Goal: Complete application form

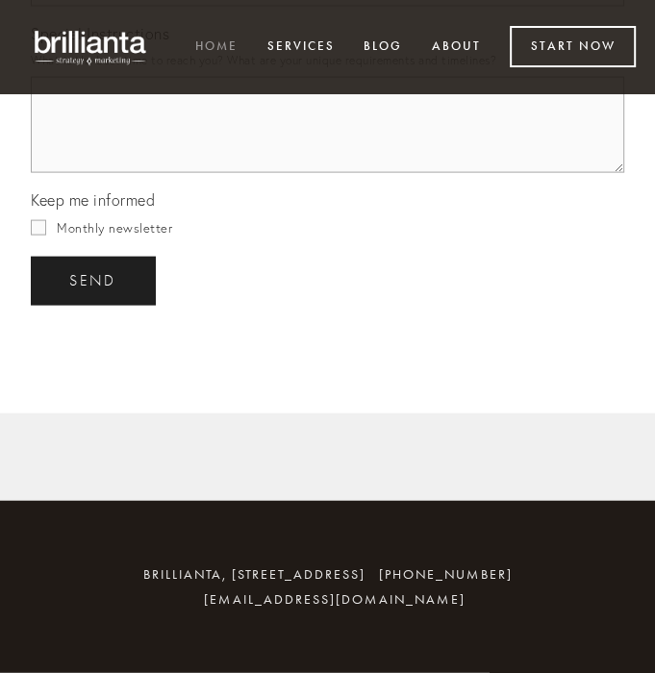
scroll to position [5767, 0]
type input "[PERSON_NAME]"
type input "Hook"
type input "[PERSON_NAME][EMAIL_ADDRESS][DOMAIN_NAME]"
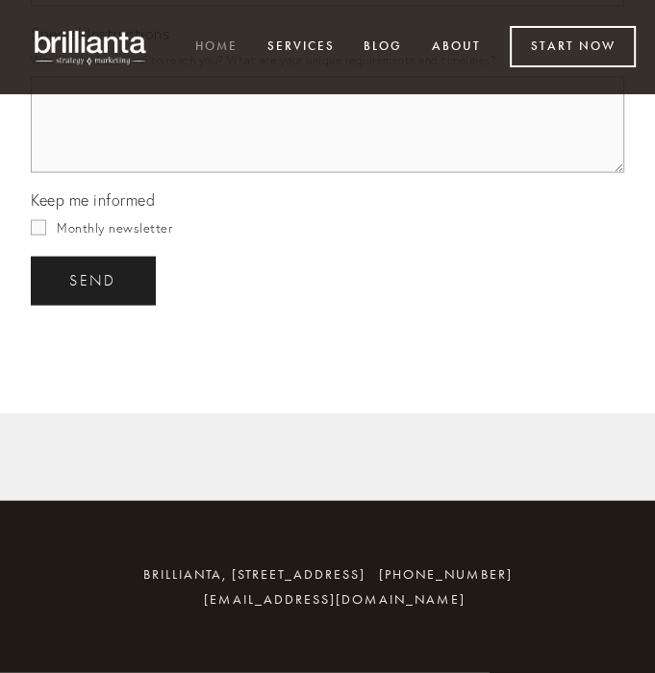
type input "[DOMAIN_NAME]"
type input "[PHONE_NUMBER]"
click at [169, 173] on textarea "Special Instructions" at bounding box center [327, 125] width 593 height 96
paste textarea "Greetings, I'd love to write an article for your website about how to become yo…"
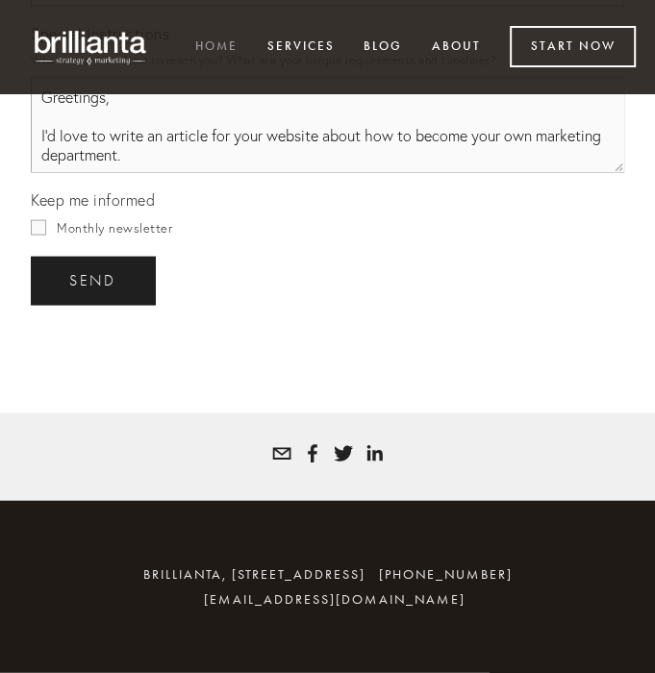
scroll to position [210, 0]
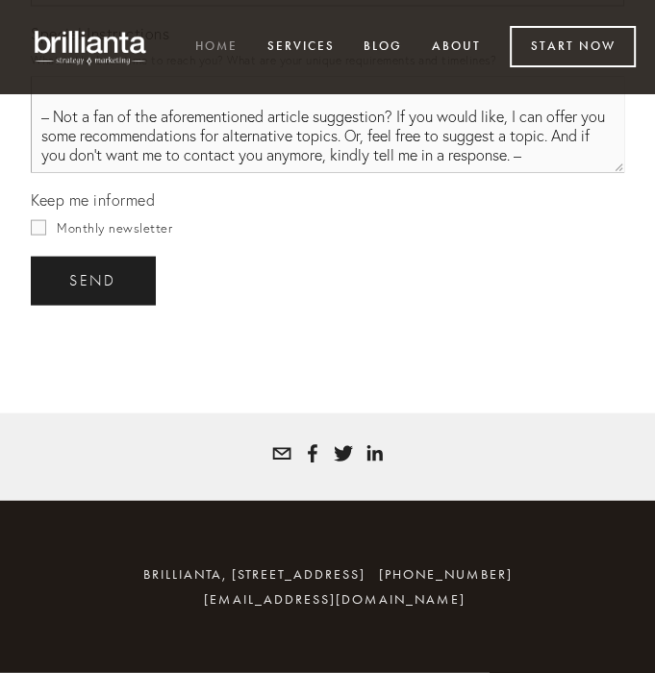
type textarea "Greetings, I'd love to write an article for your website about how to become yo…"
click at [42, 235] on input "Monthly newsletter" at bounding box center [38, 227] width 15 height 15
checkbox input "true"
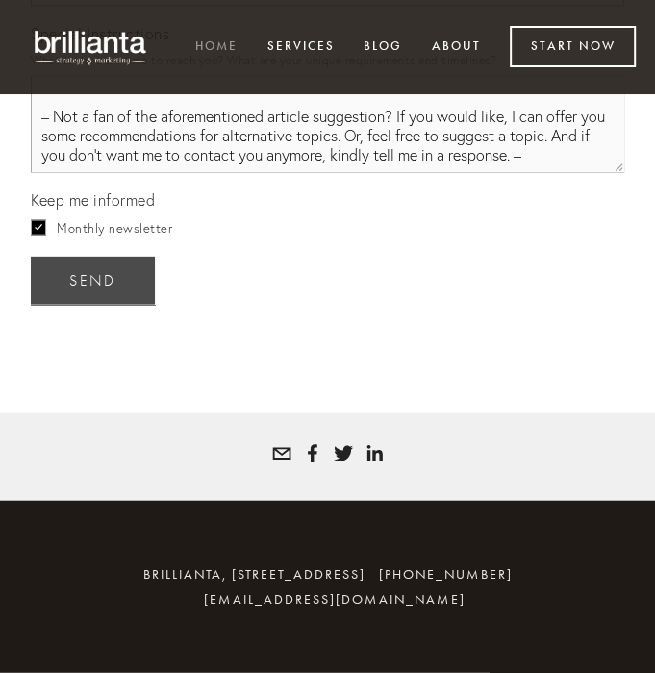
click at [83, 289] on span "send" at bounding box center [92, 280] width 47 height 17
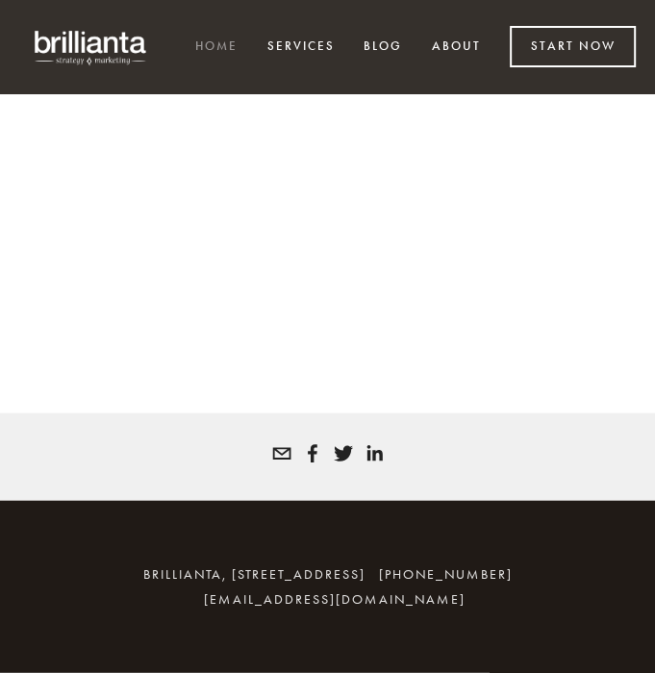
scroll to position [5638, 0]
